Goal: Navigation & Orientation: Go to known website

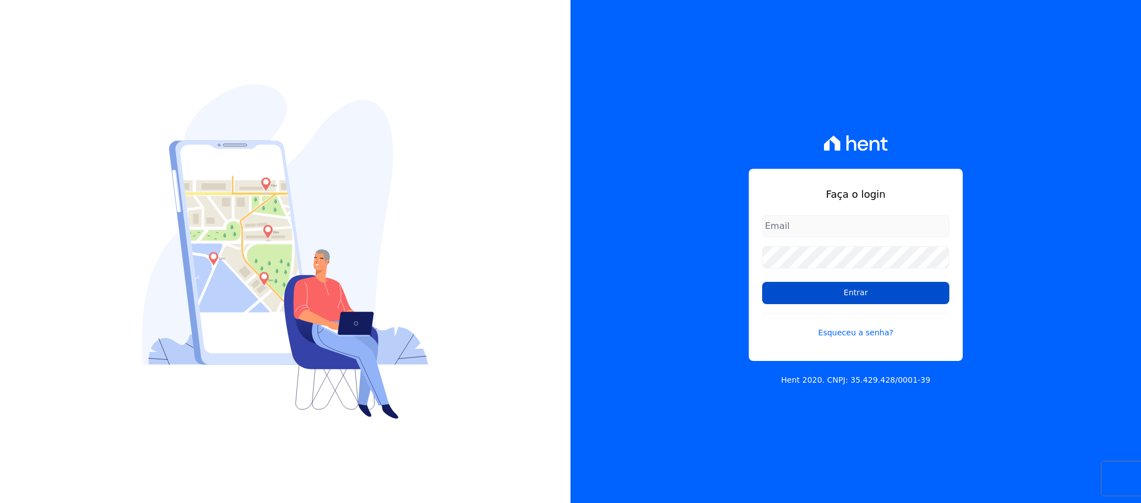
type input "[EMAIL_ADDRESS][DOMAIN_NAME]"
click at [799, 289] on input "Entrar" at bounding box center [855, 293] width 187 height 22
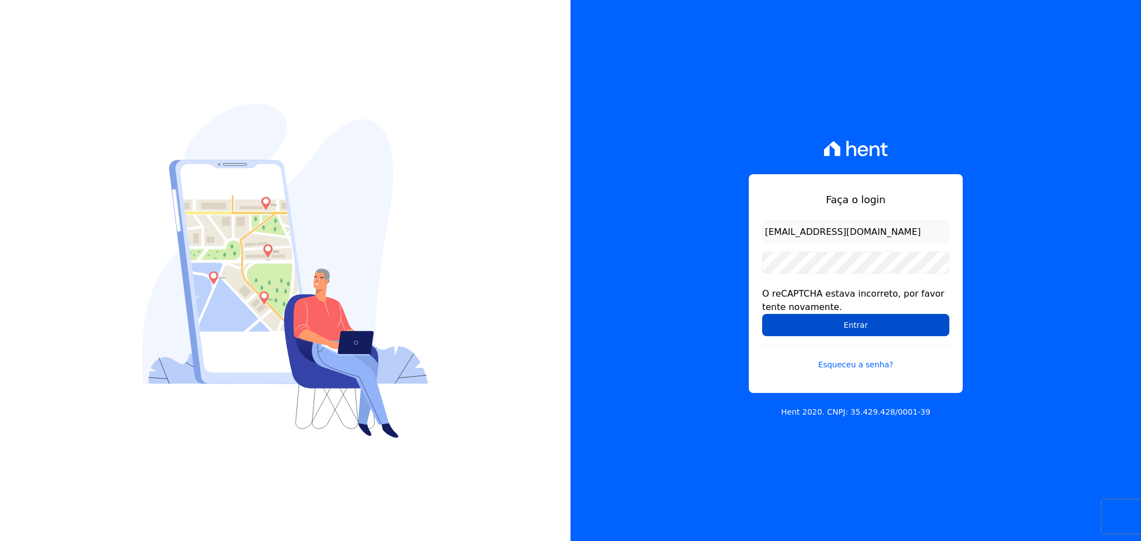
click at [814, 327] on input "Entrar" at bounding box center [855, 325] width 187 height 22
